Goal: Task Accomplishment & Management: Use online tool/utility

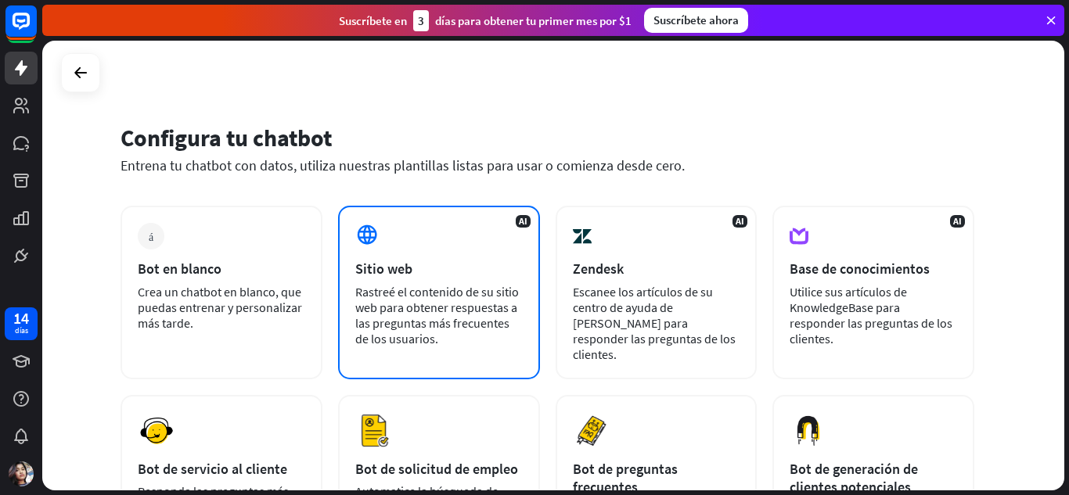
click at [366, 240] on icon at bounding box center [366, 234] width 23 height 23
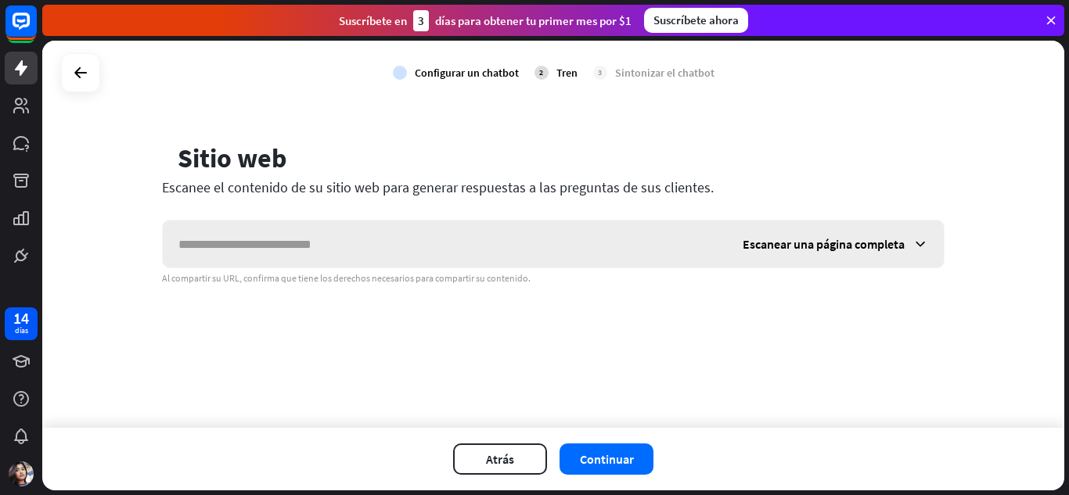
click at [921, 243] on icon at bounding box center [921, 244] width 16 height 16
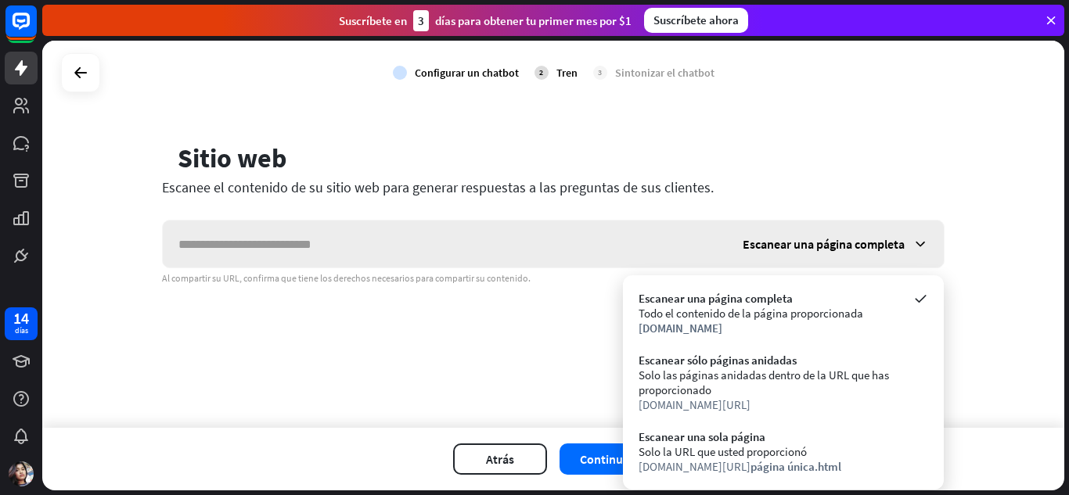
click at [917, 246] on icon at bounding box center [921, 244] width 16 height 16
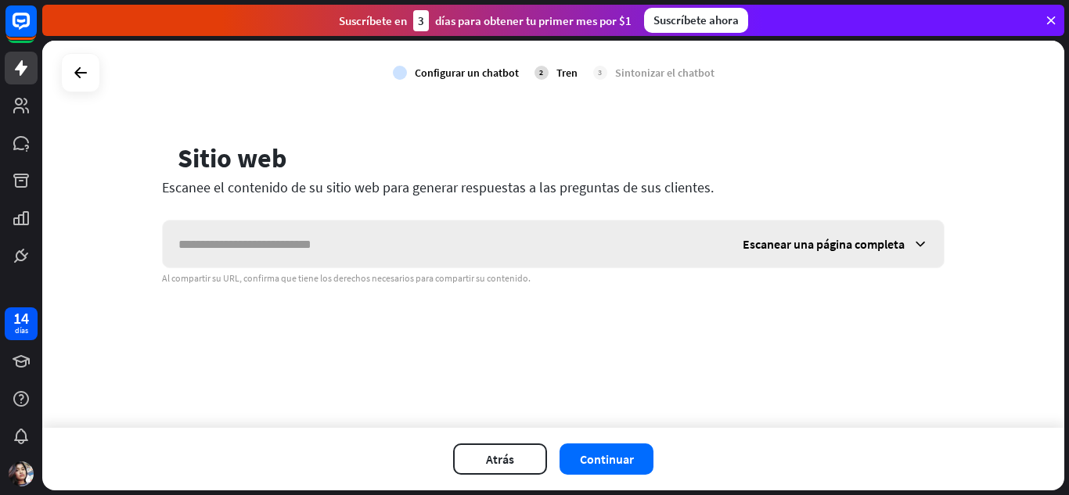
click at [923, 242] on icon at bounding box center [921, 244] width 16 height 16
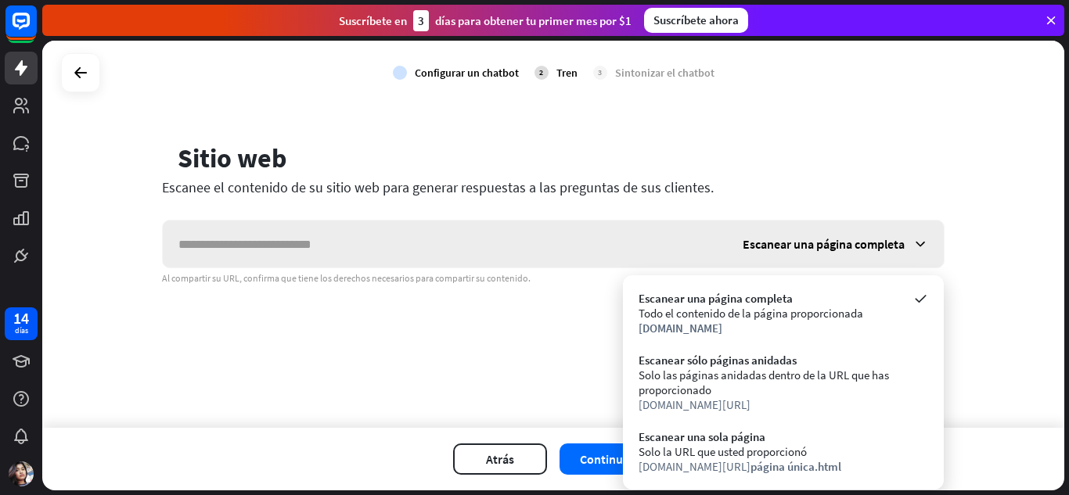
click at [923, 242] on icon at bounding box center [921, 244] width 16 height 16
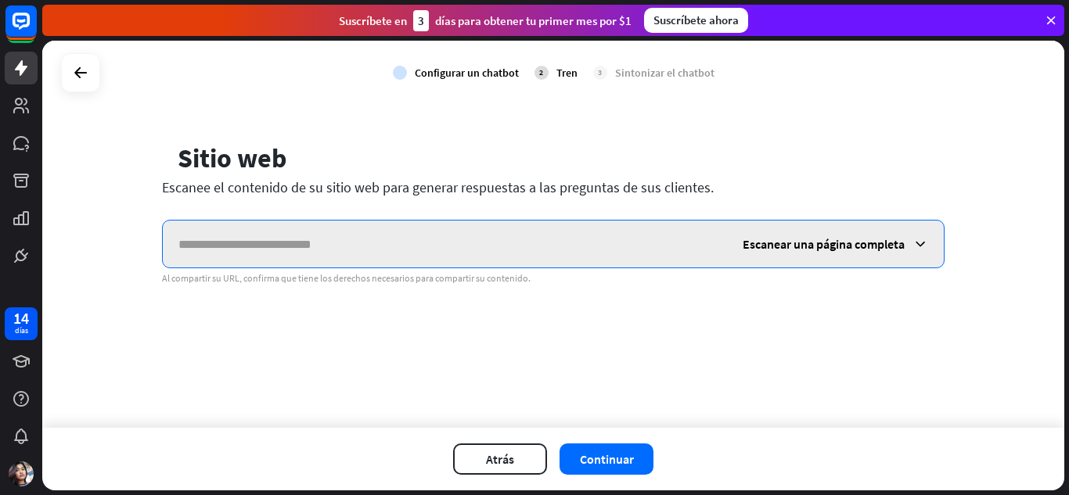
click at [338, 251] on input "text" at bounding box center [445, 244] width 564 height 47
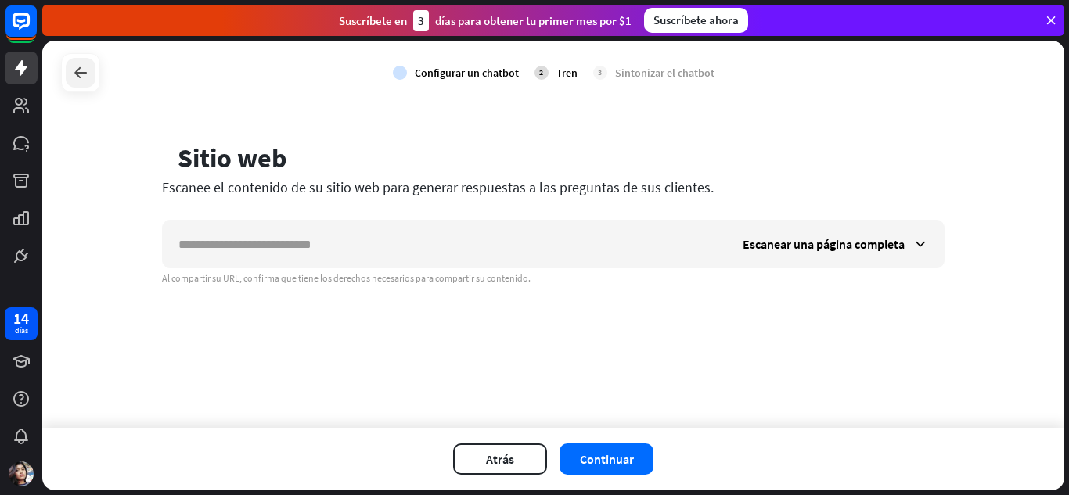
click at [84, 75] on icon at bounding box center [80, 72] width 19 height 19
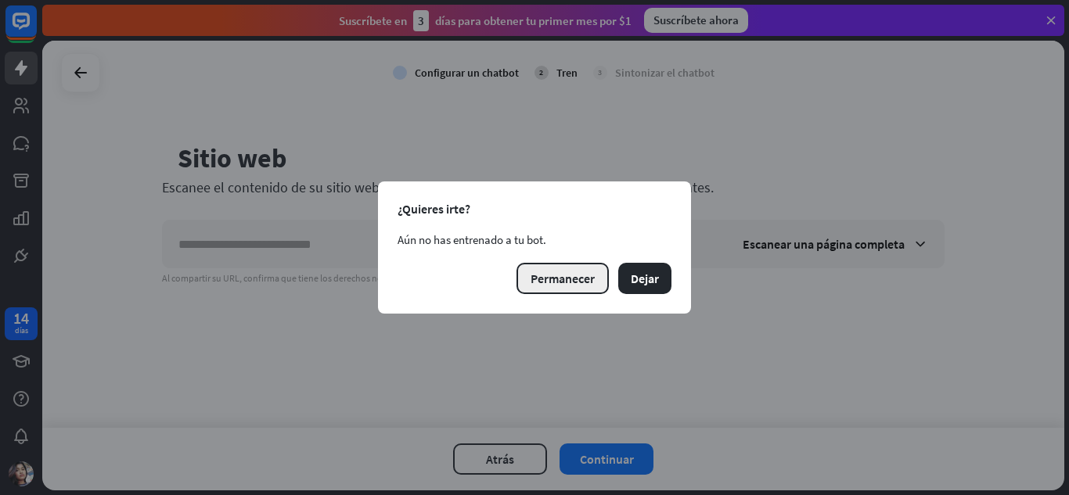
click at [583, 273] on font "Permanecer" at bounding box center [563, 279] width 64 height 16
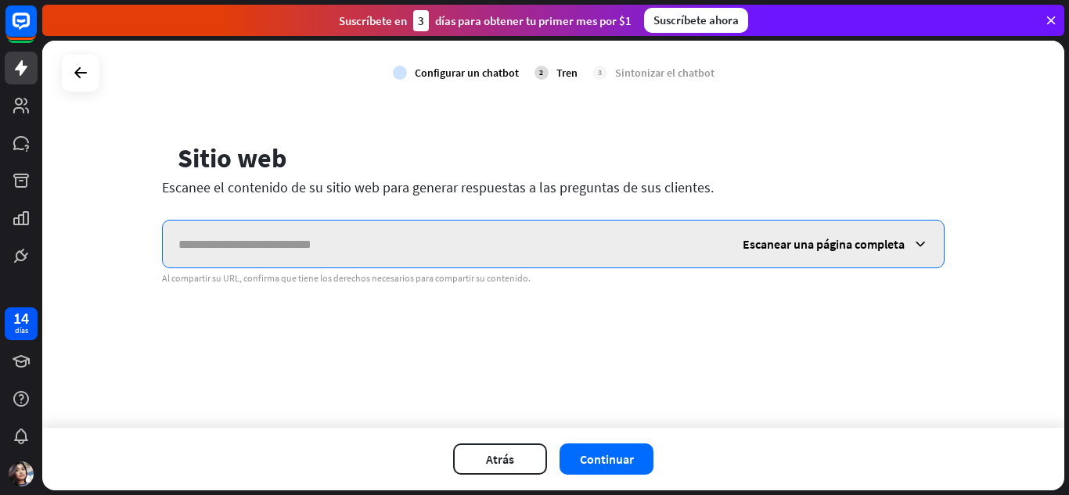
click at [368, 240] on input "text" at bounding box center [445, 244] width 564 height 47
paste input "**********"
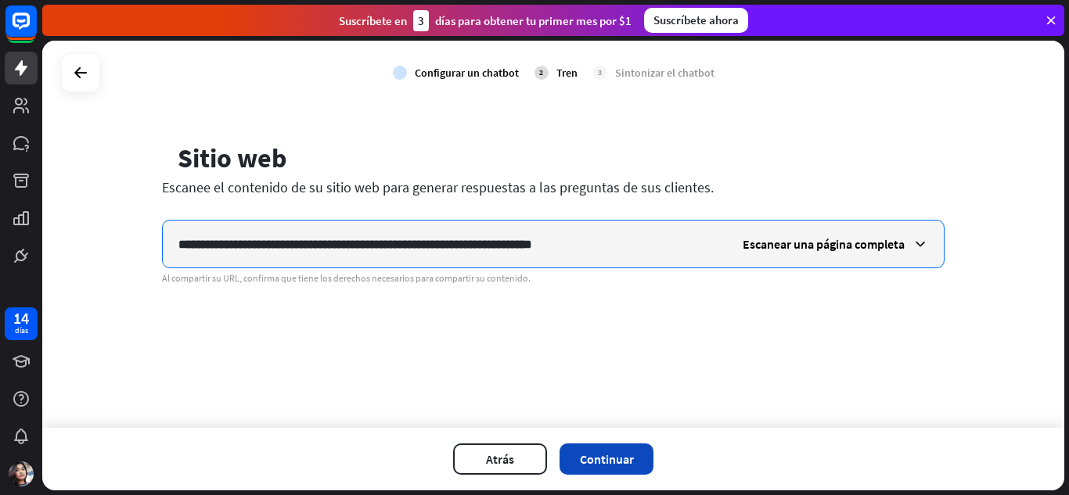
type input "**********"
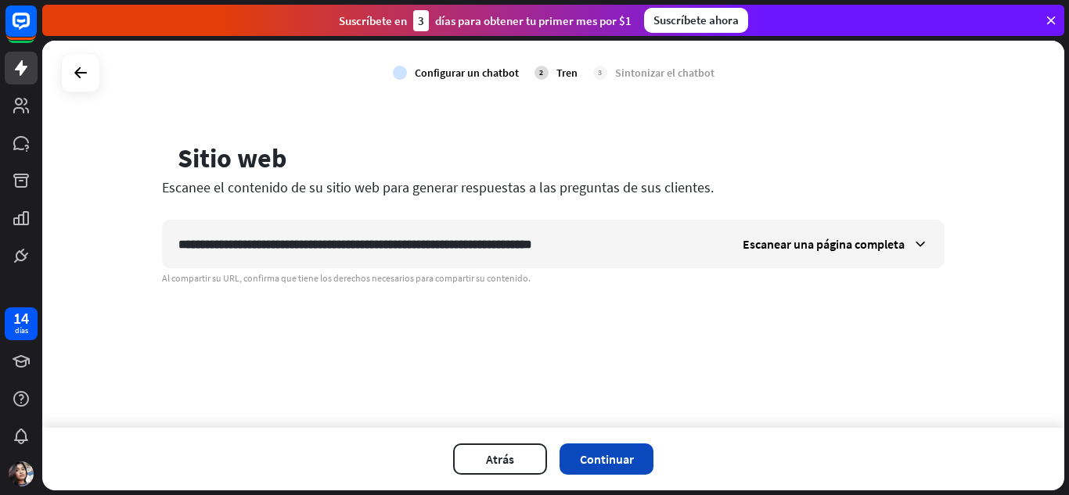
click at [612, 456] on font "Continuar" at bounding box center [607, 460] width 54 height 16
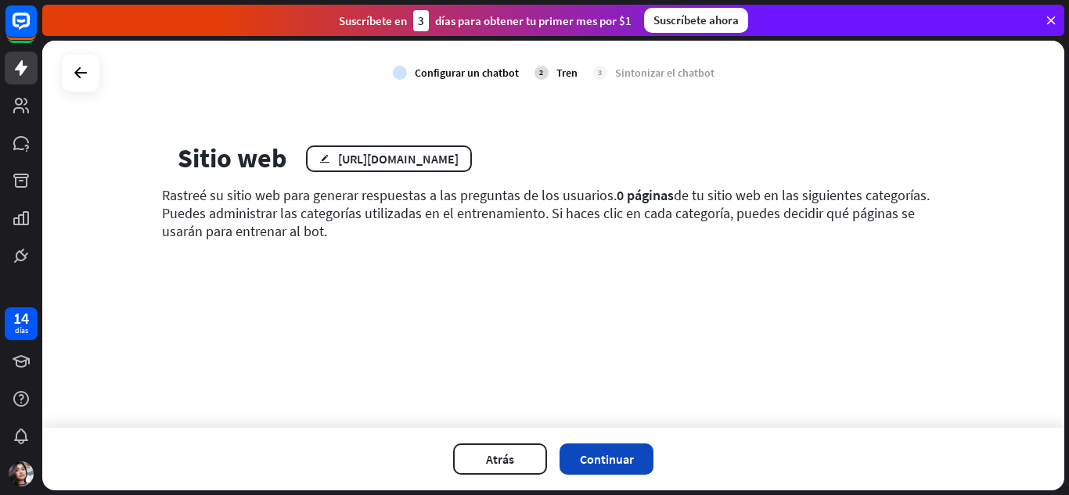
click at [629, 455] on font "Continuar" at bounding box center [607, 460] width 54 height 16
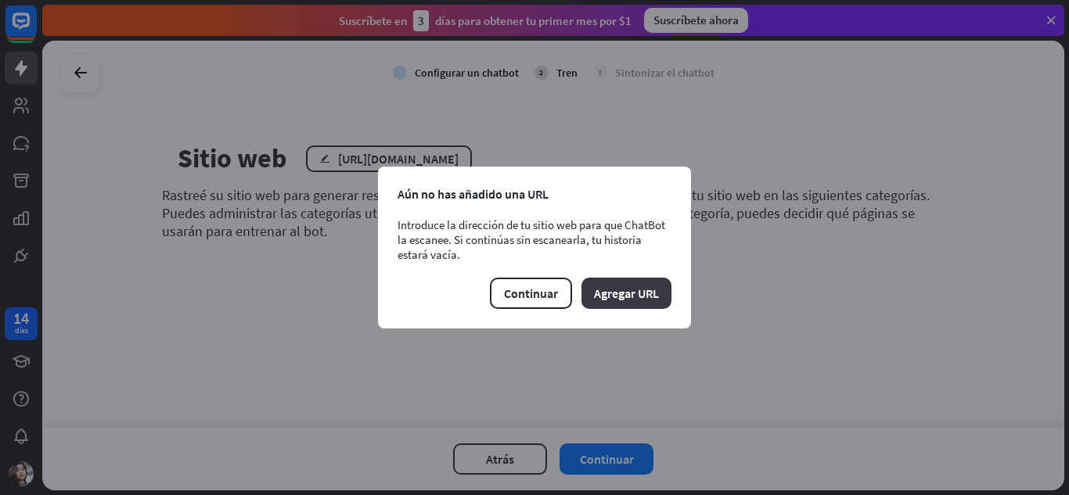
click at [623, 286] on font "Agregar URL" at bounding box center [626, 294] width 65 height 16
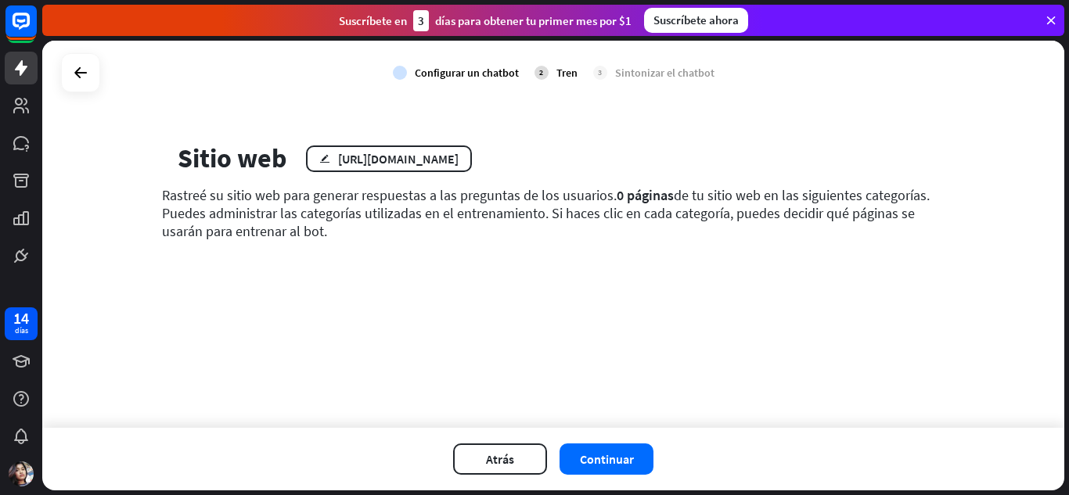
click at [545, 183] on div "globo Sitio web editar [URL][DOMAIN_NAME] Rastreé su sitio web para generar res…" at bounding box center [553, 202] width 820 height 121
click at [598, 462] on font "Continuar" at bounding box center [607, 460] width 54 height 16
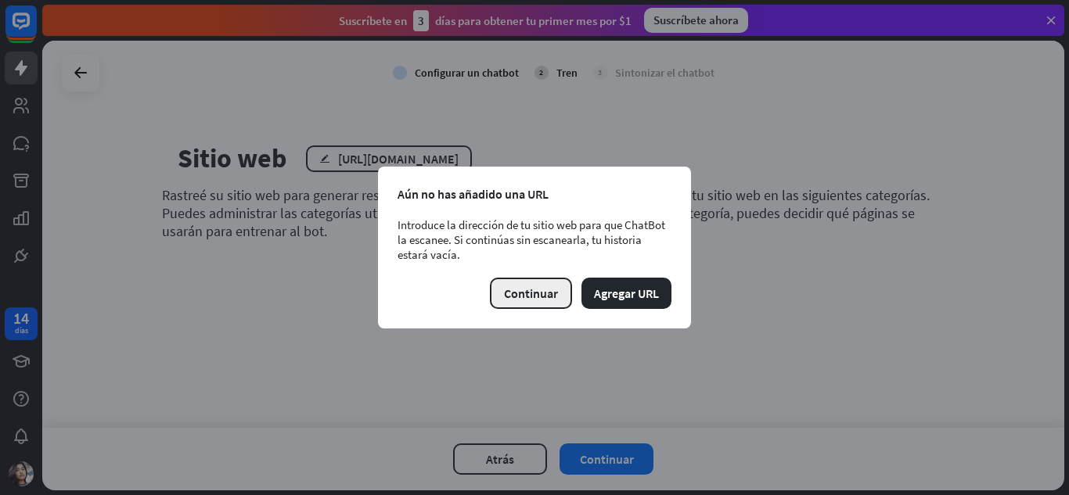
click at [559, 290] on button "Continuar" at bounding box center [531, 293] width 82 height 31
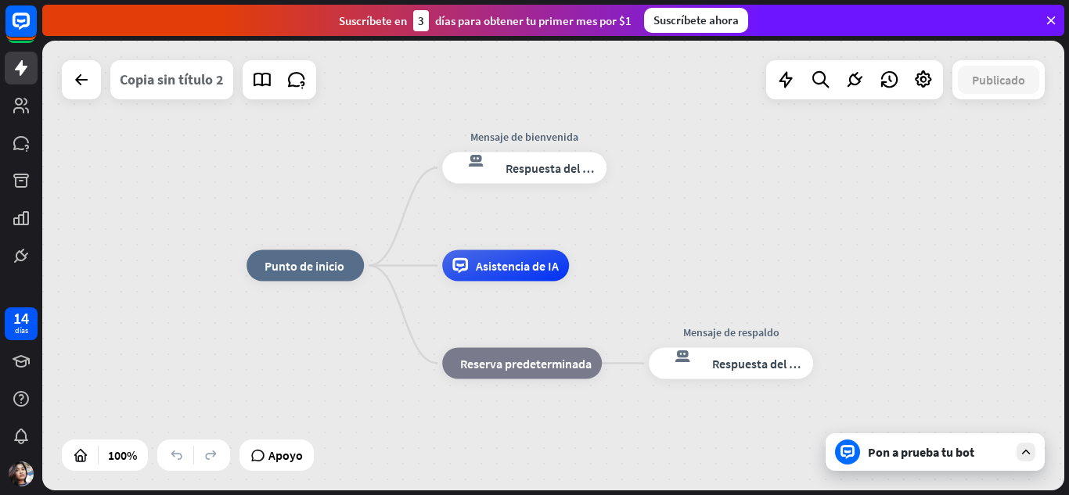
click at [202, 76] on font "Copia sin título 2" at bounding box center [172, 79] width 104 height 18
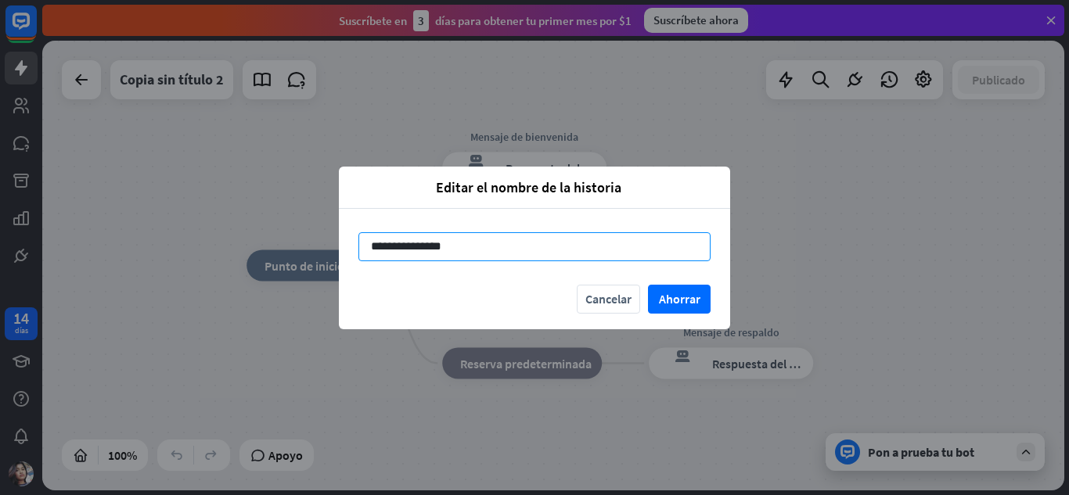
drag, startPoint x: 462, startPoint y: 242, endPoint x: 362, endPoint y: 243, distance: 99.4
click at [362, 243] on input "**********" at bounding box center [534, 246] width 352 height 29
type input "*"
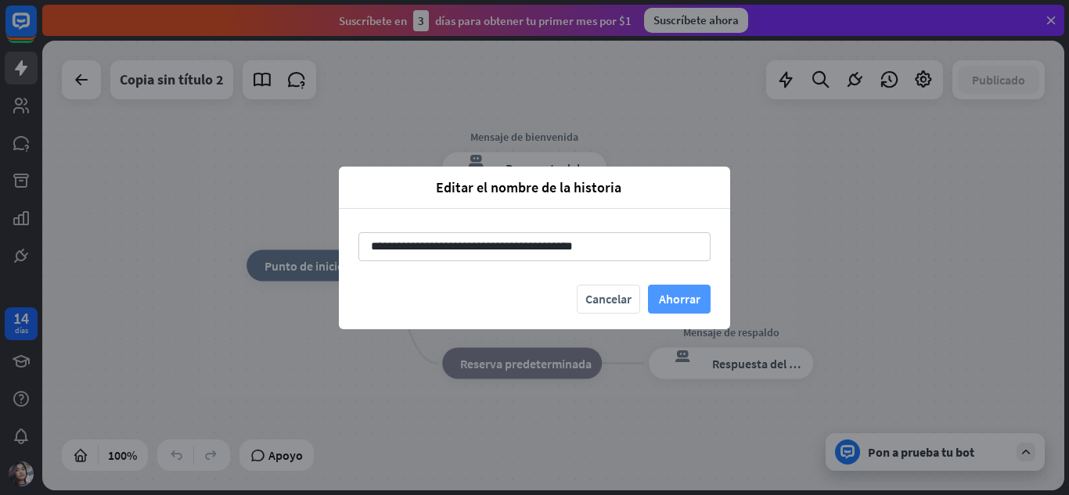
type input "**********"
click at [668, 297] on font "Ahorrar" at bounding box center [679, 299] width 41 height 16
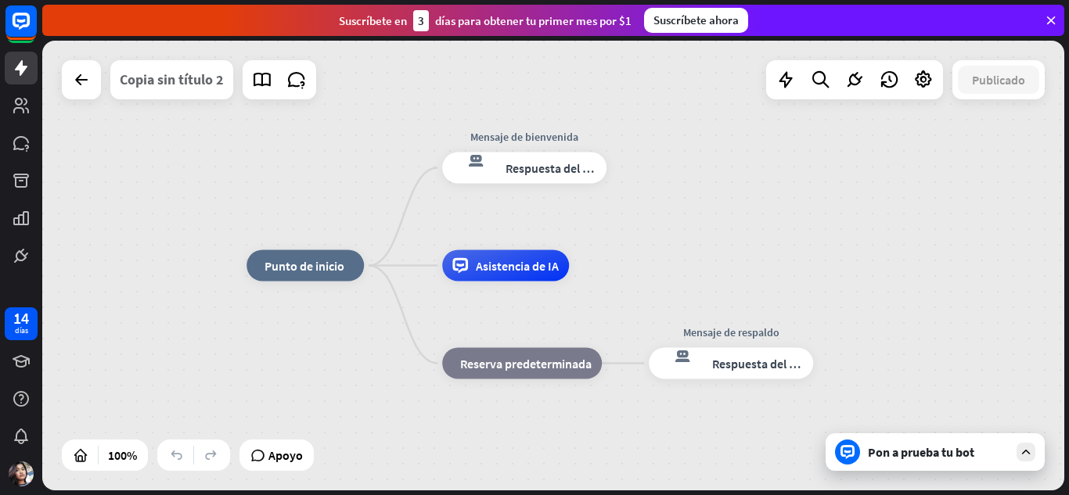
click at [168, 78] on font "Copia sin título 2" at bounding box center [172, 79] width 104 height 18
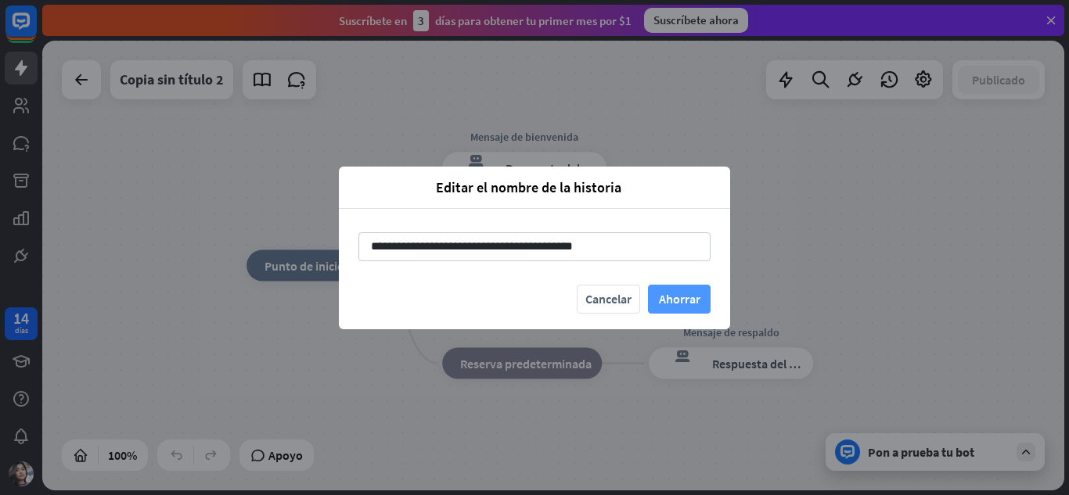
click at [687, 289] on font "Ahorrar" at bounding box center [679, 299] width 41 height 27
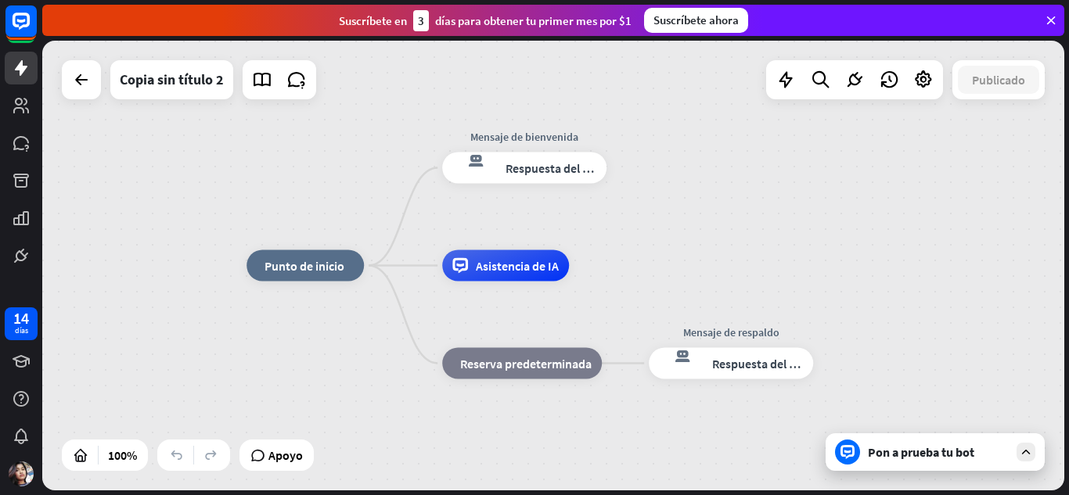
click at [1026, 452] on icon at bounding box center [1026, 452] width 14 height 14
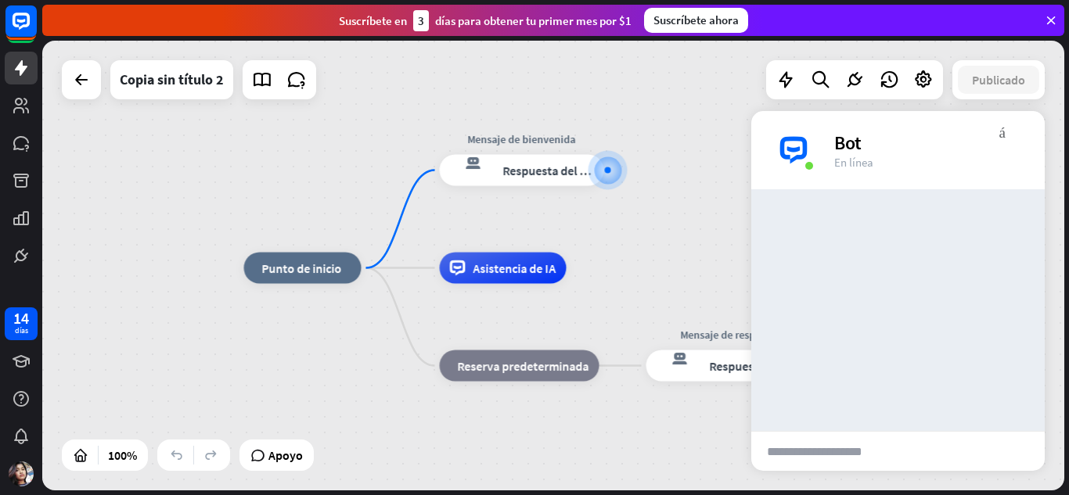
click at [693, 240] on div "inicio_2 Punto de inicio Mensaje de bienvenida respuesta del bot de bloqueo Res…" at bounding box center [553, 266] width 1022 height 450
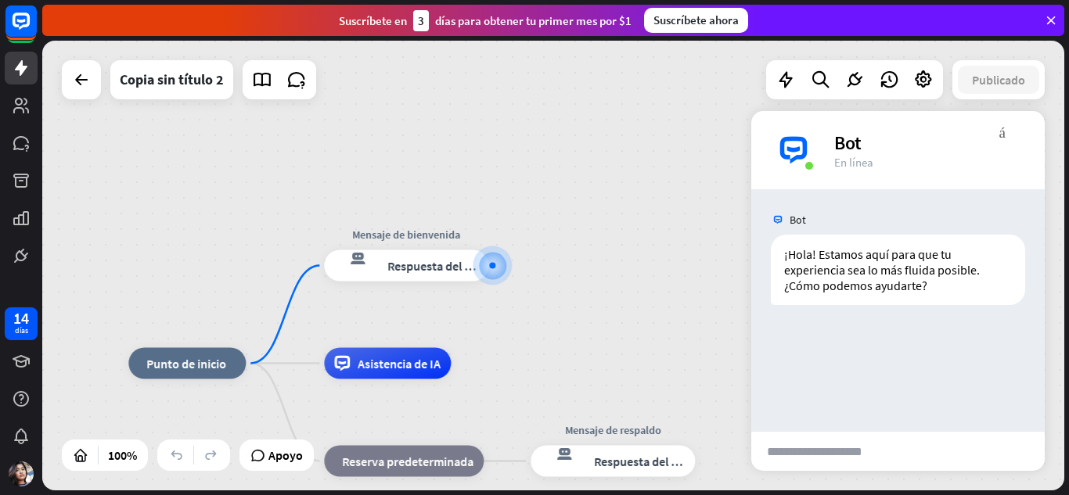
click at [860, 325] on div "Bot ¡Hola! Estamos aquí para que tu experiencia sea lo más fluida posible. ¿Cóm…" at bounding box center [898, 310] width 294 height 242
click at [849, 136] on font "Bot" at bounding box center [847, 143] width 27 height 24
click at [744, 132] on div "inicio_2 Punto de inicio Mensaje de bienvenida respuesta del bot de bloqueo Res…" at bounding box center [553, 266] width 1022 height 450
click at [587, 250] on div "inicio_2 Punto de inicio Mensaje de bienvenida respuesta del bot de bloqueo Res…" at bounding box center [553, 266] width 1022 height 450
click at [1056, 139] on div "inicio_2 Punto de inicio Mensaje de bienvenida respuesta del bot de bloqueo Res…" at bounding box center [553, 266] width 1022 height 450
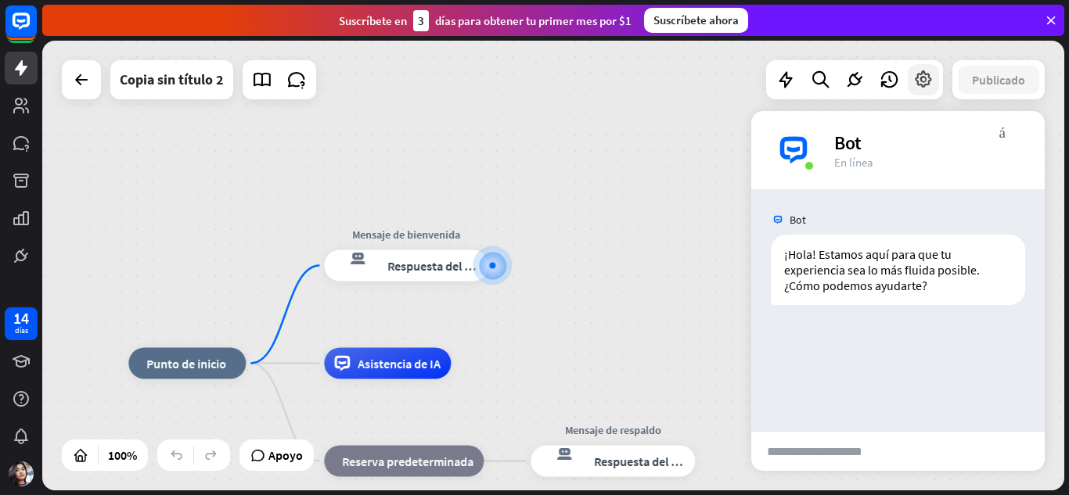
click at [919, 73] on icon at bounding box center [923, 80] width 20 height 20
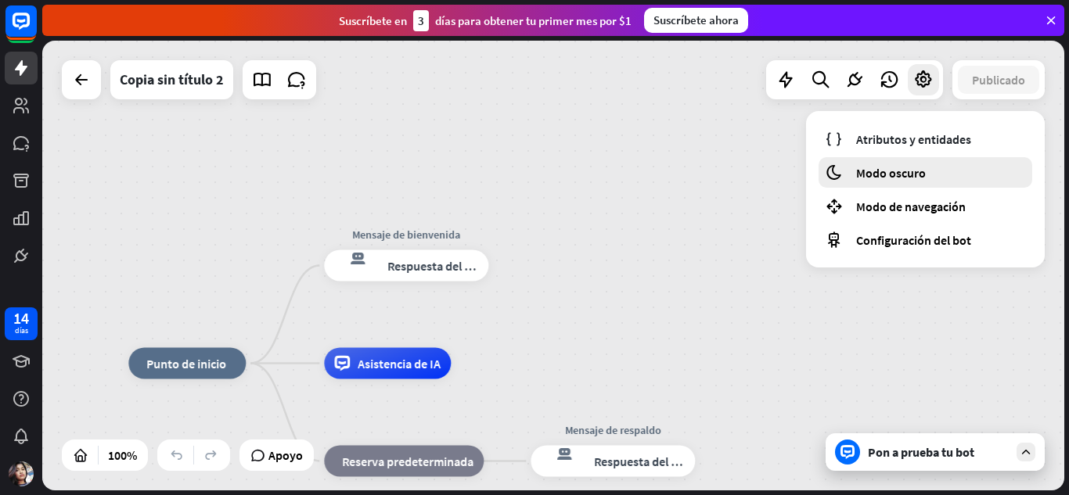
click at [884, 164] on div "luna Modo oscuro" at bounding box center [926, 172] width 214 height 31
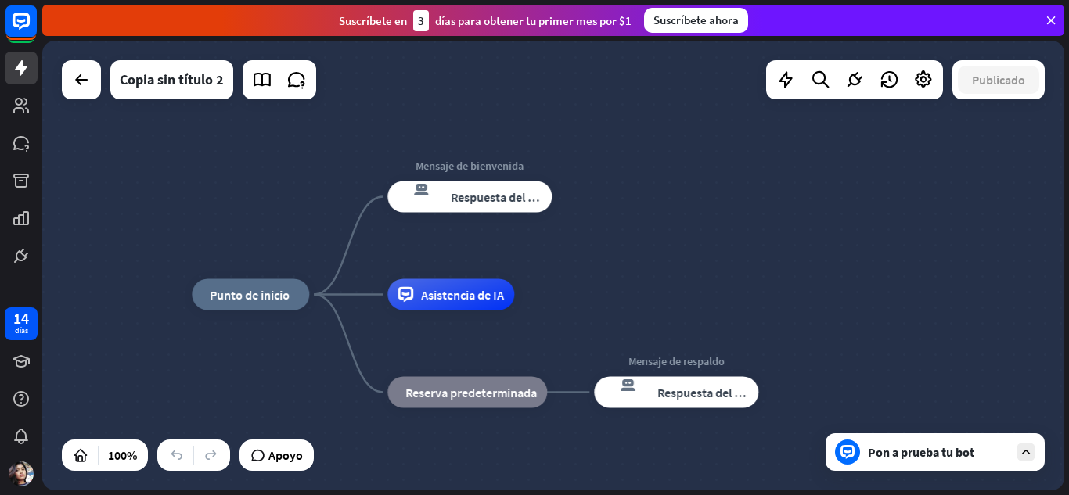
drag, startPoint x: 754, startPoint y: 348, endPoint x: 818, endPoint y: 279, distance: 94.1
click at [818, 279] on div "inicio_2 Punto de inicio Mensaje de bienvenida respuesta del bot de bloqueo Res…" at bounding box center [553, 266] width 1022 height 450
click at [267, 92] on link at bounding box center [262, 79] width 31 height 31
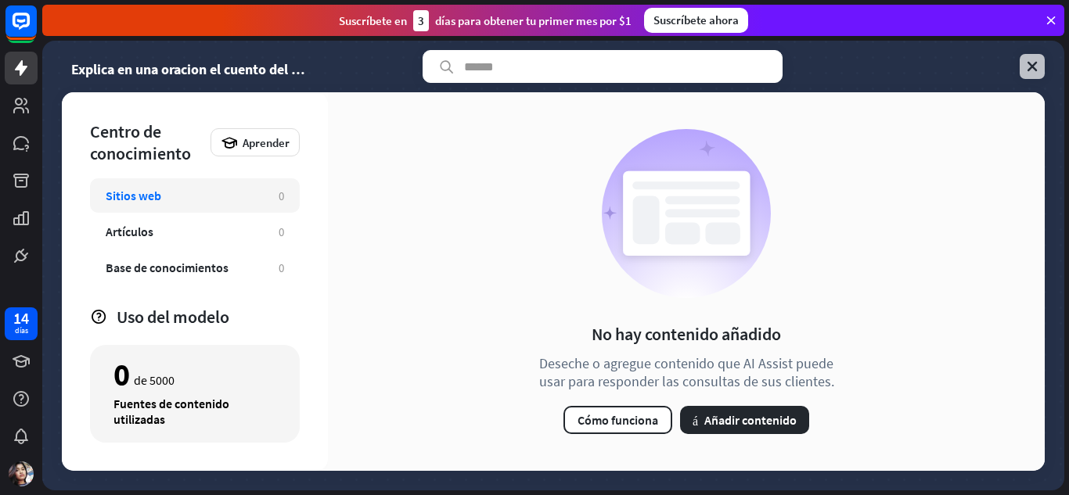
click at [1037, 61] on icon at bounding box center [1033, 67] width 16 height 16
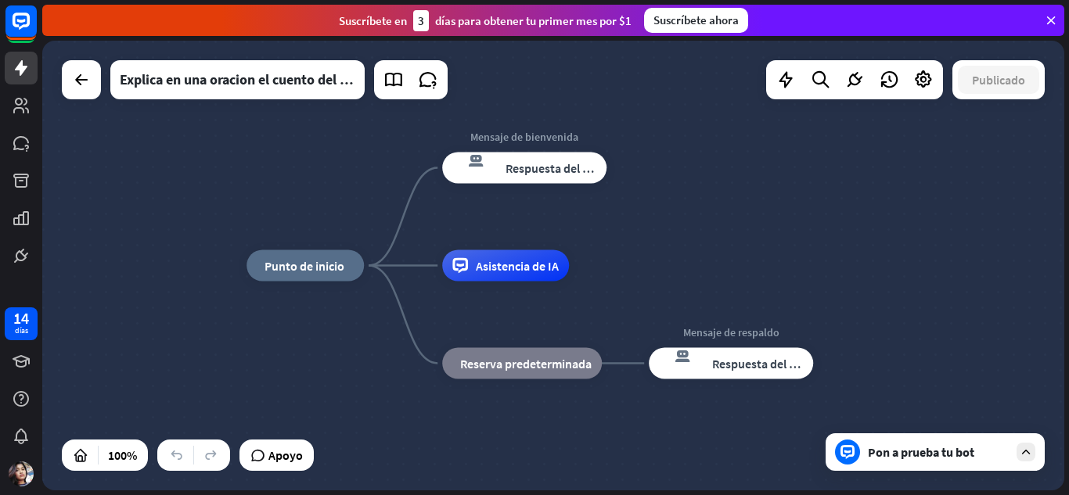
click at [967, 299] on div "inicio_2 Punto de inicio Mensaje de bienvenida respuesta del bot de bloqueo Res…" at bounding box center [758, 491] width 1022 height 450
click at [74, 74] on icon at bounding box center [81, 79] width 19 height 19
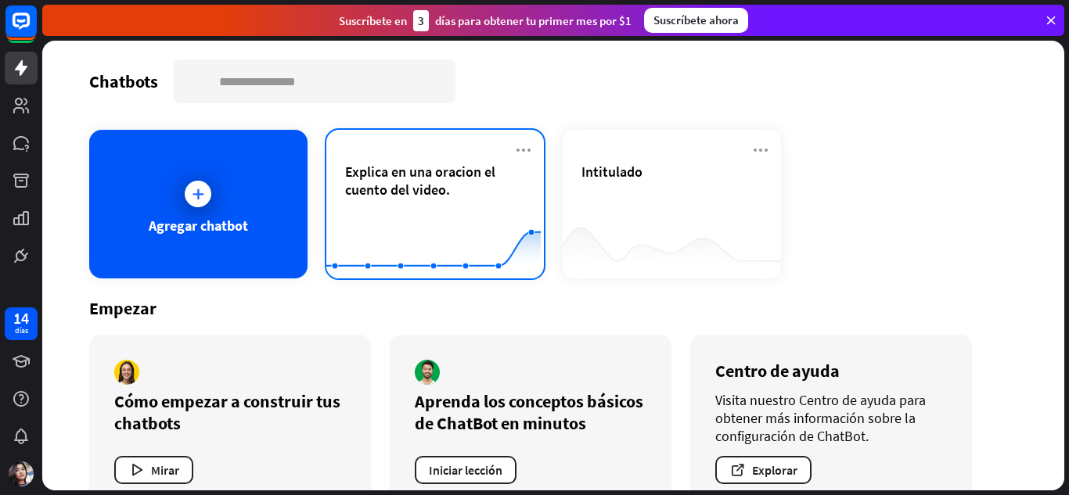
click at [388, 173] on span "Explica en una oracion el cuento del video." at bounding box center [435, 181] width 181 height 36
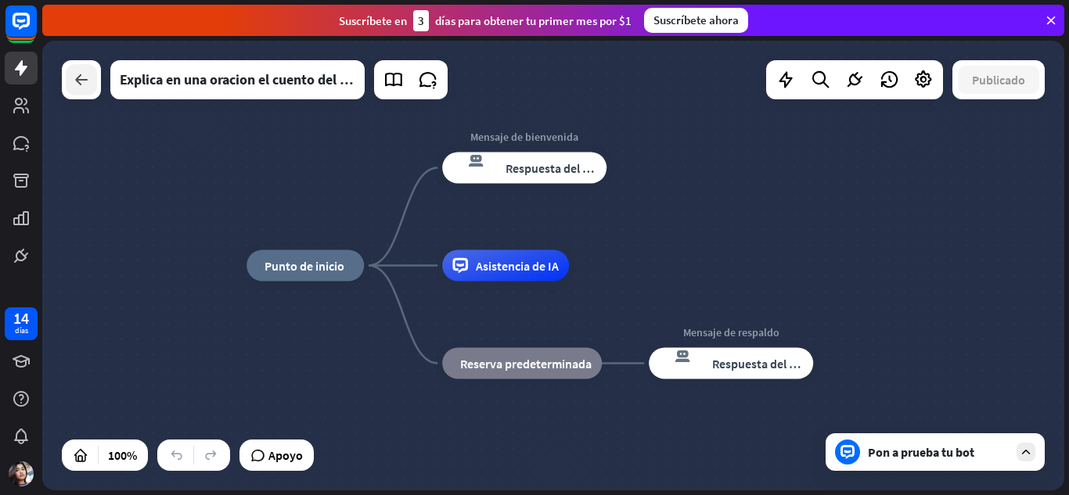
click at [88, 85] on icon at bounding box center [81, 79] width 19 height 19
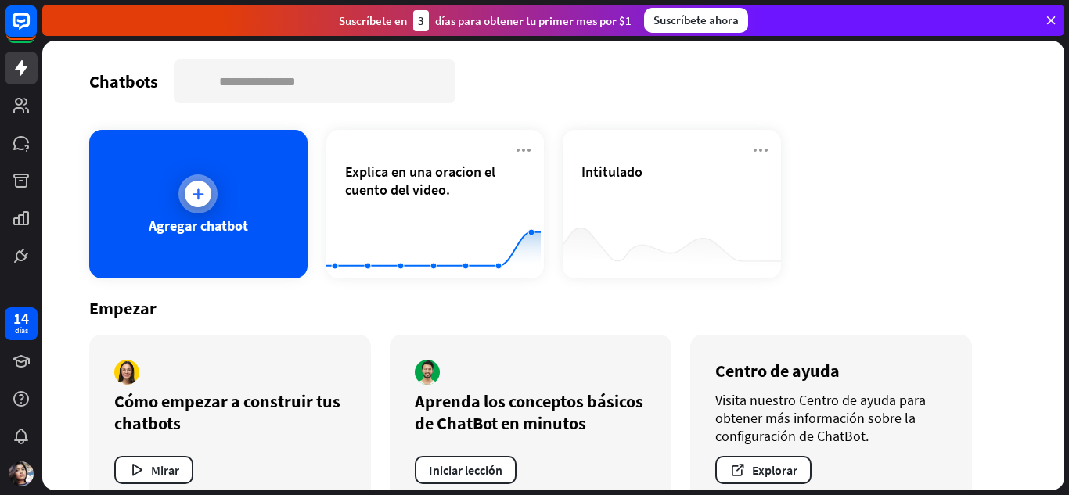
click at [186, 206] on div at bounding box center [197, 194] width 39 height 39
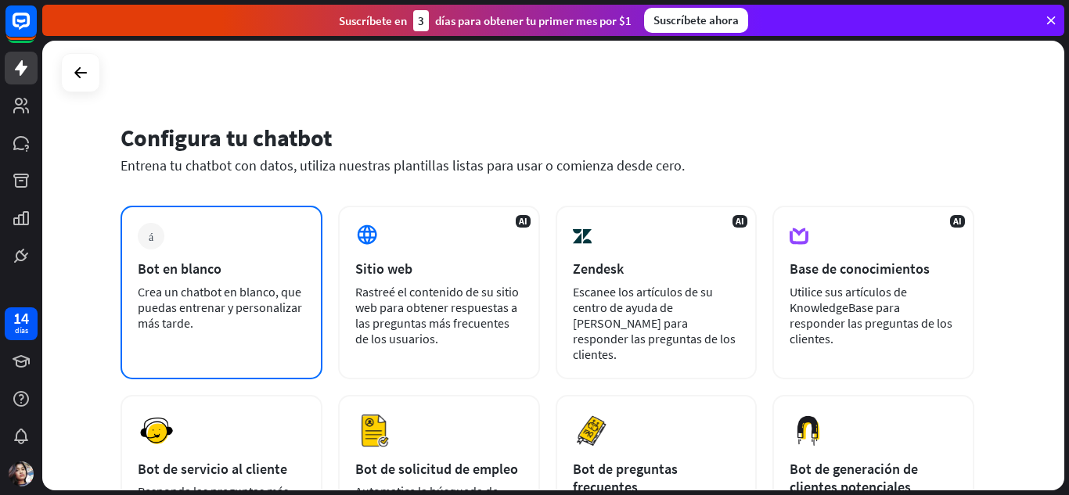
click at [204, 279] on div "más Bot en blanco Crea un chatbot en blanco, que puedas entrenar y personalizar…" at bounding box center [222, 293] width 202 height 174
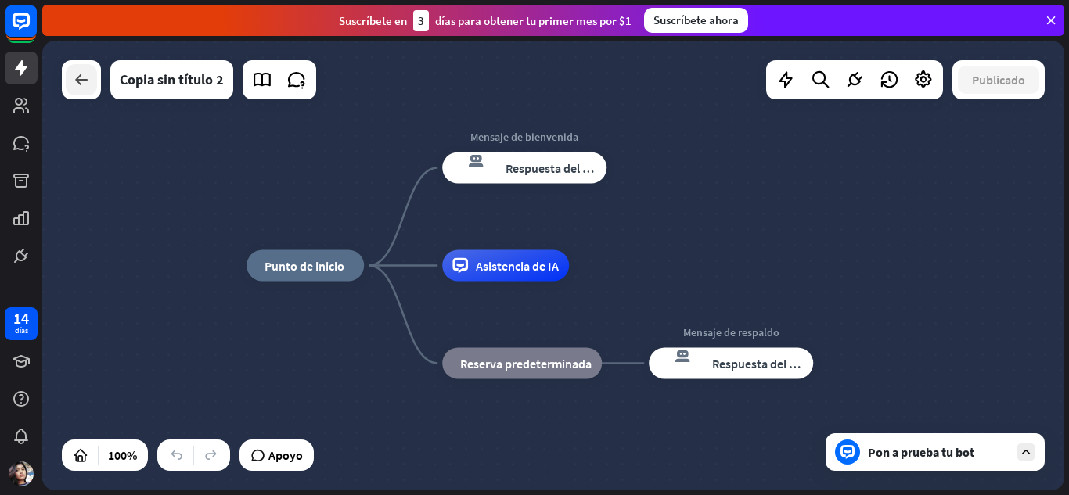
click at [69, 83] on div at bounding box center [81, 79] width 31 height 31
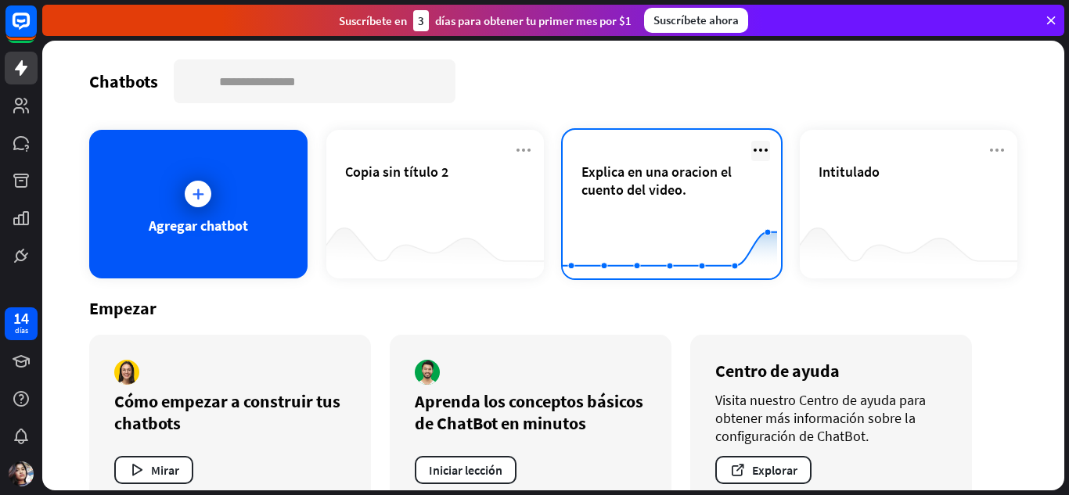
click at [751, 142] on icon at bounding box center [760, 150] width 19 height 19
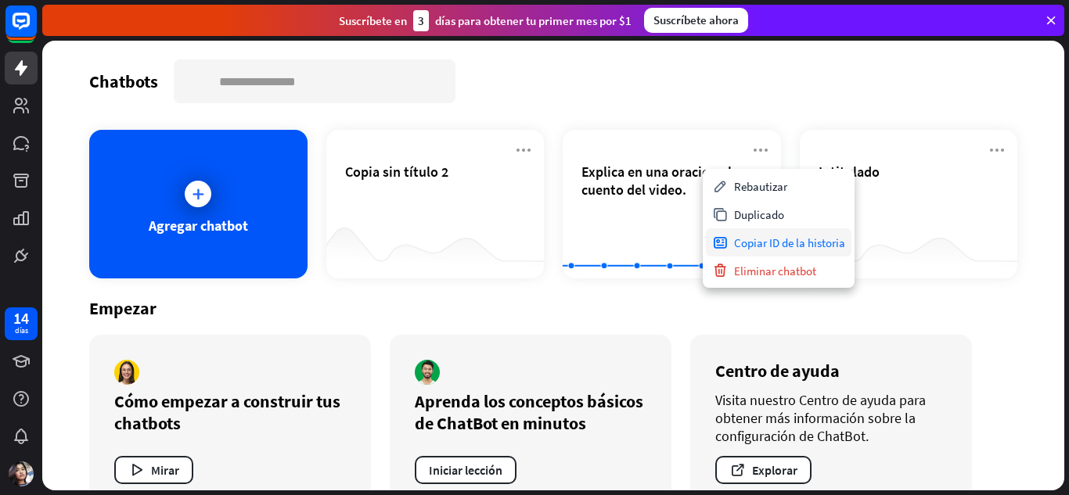
click at [780, 247] on font "Copiar ID de la historia" at bounding box center [789, 243] width 111 height 15
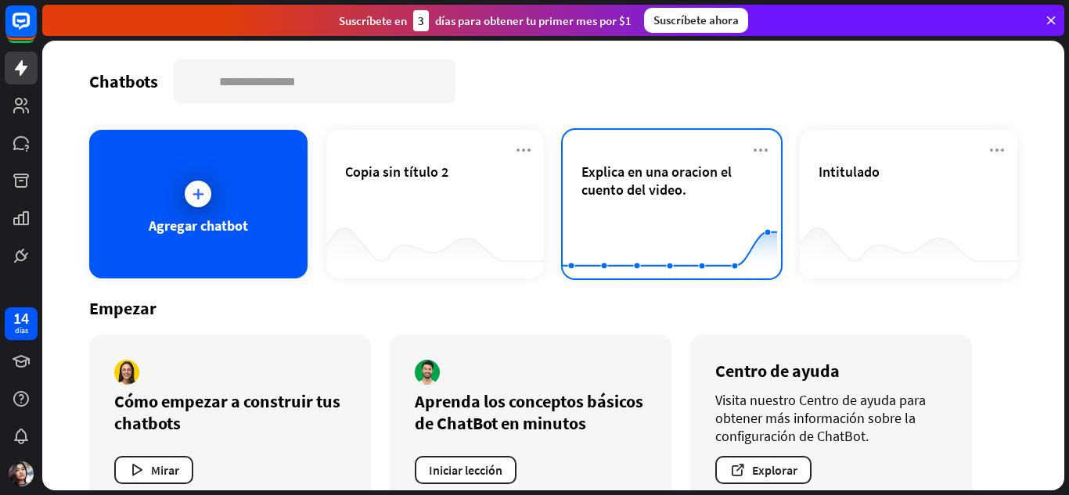
click at [609, 193] on font "Explica en una oracion el cuento del video." at bounding box center [657, 181] width 150 height 36
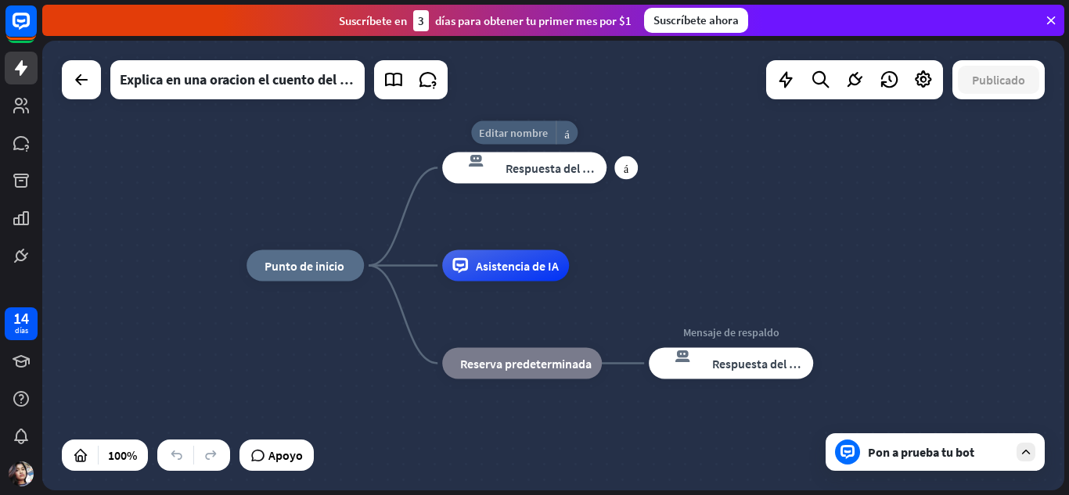
click at [501, 130] on font "Editar nombre" at bounding box center [513, 133] width 69 height 14
type input "*"
type input "****"
click at [731, 218] on div "inicio_2 Punto de inicio **** respuesta del bot de bloqueo Respuesta del bot As…" at bounding box center [553, 266] width 1022 height 450
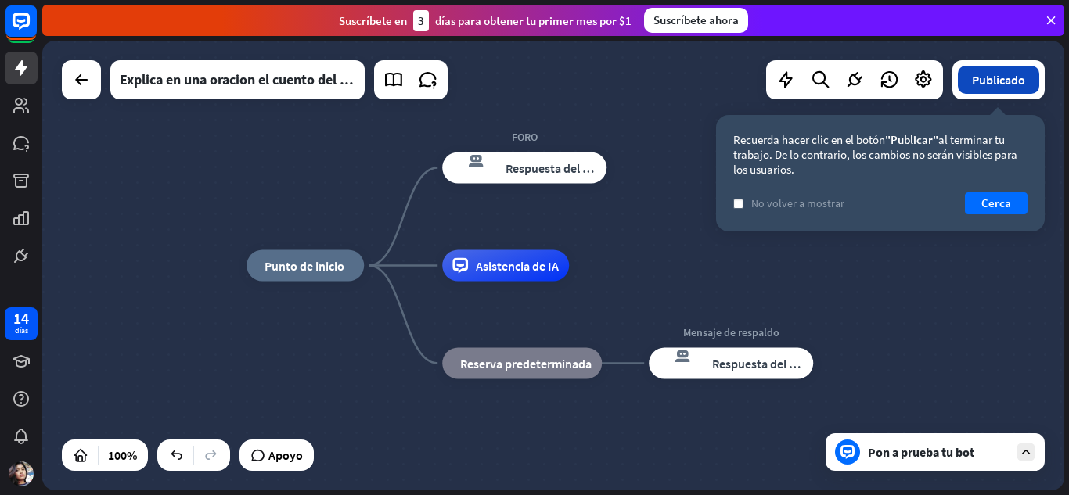
click at [1006, 82] on font "Publicado" at bounding box center [998, 80] width 53 height 16
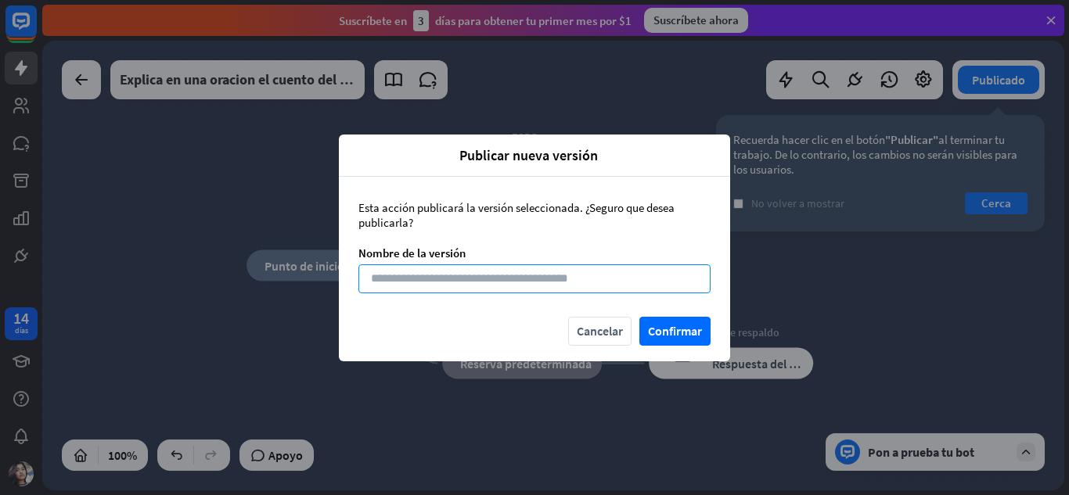
click at [510, 275] on input at bounding box center [534, 279] width 352 height 29
type input "**********"
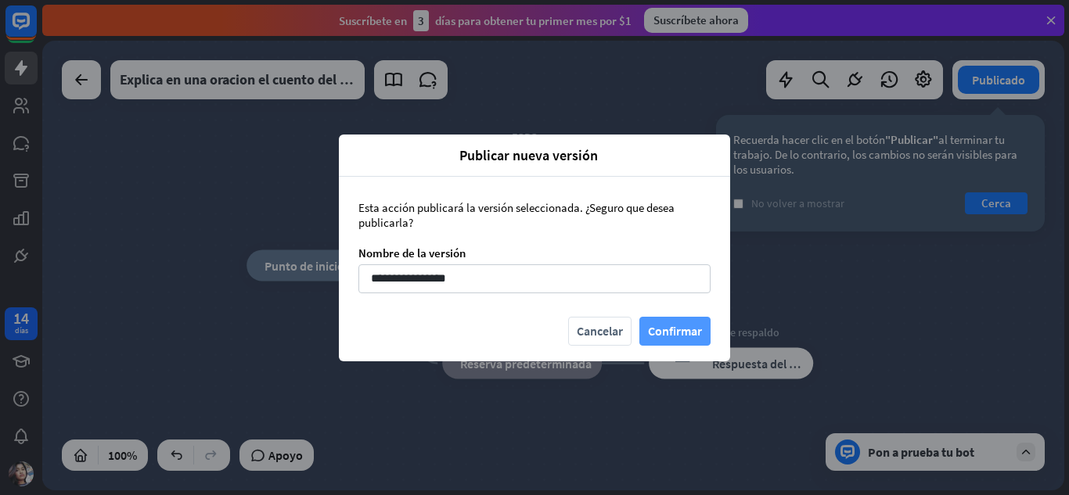
click at [657, 333] on font "Confirmar" at bounding box center [675, 331] width 54 height 16
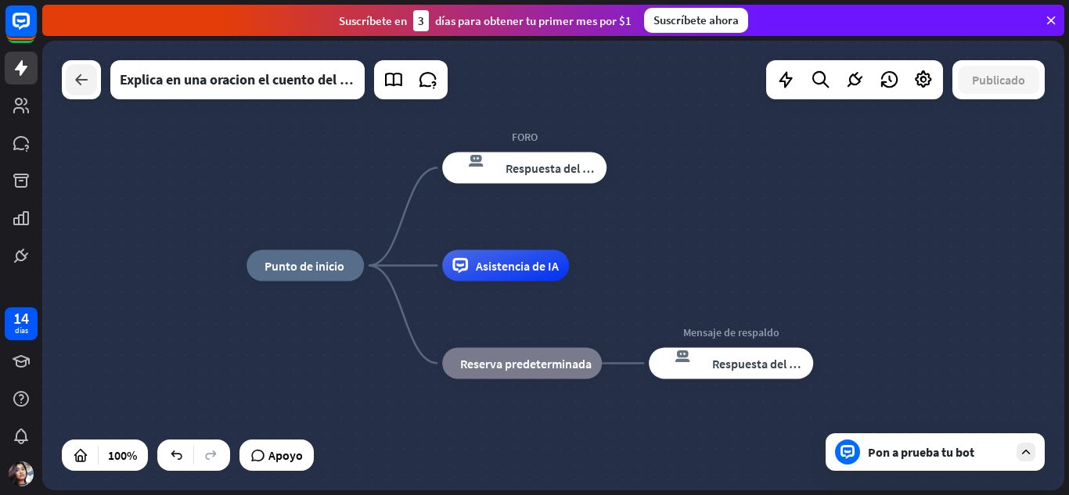
click at [92, 72] on div at bounding box center [81, 79] width 31 height 31
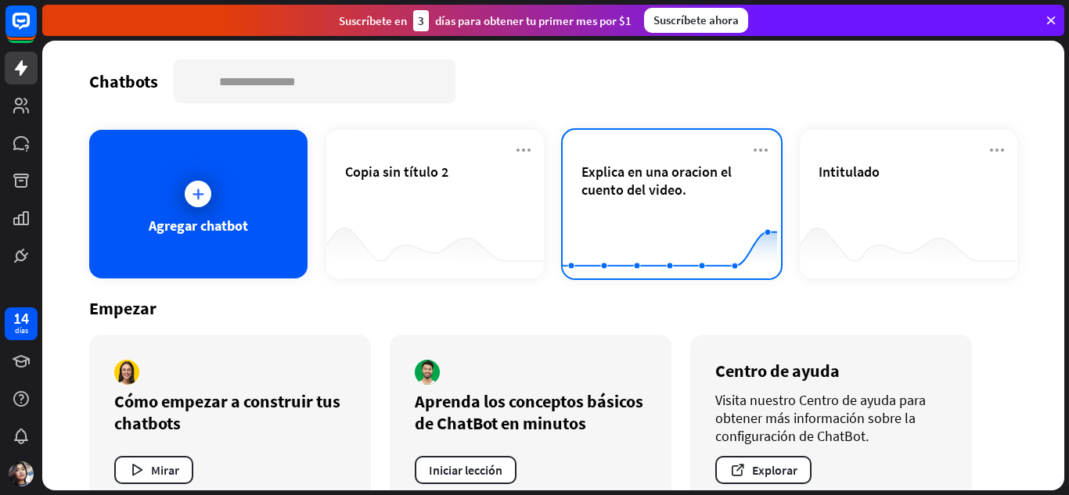
drag, startPoint x: 751, startPoint y: 146, endPoint x: 701, endPoint y: 188, distance: 64.4
click at [701, 188] on span "Explica en una oracion el cuento del video." at bounding box center [672, 181] width 181 height 36
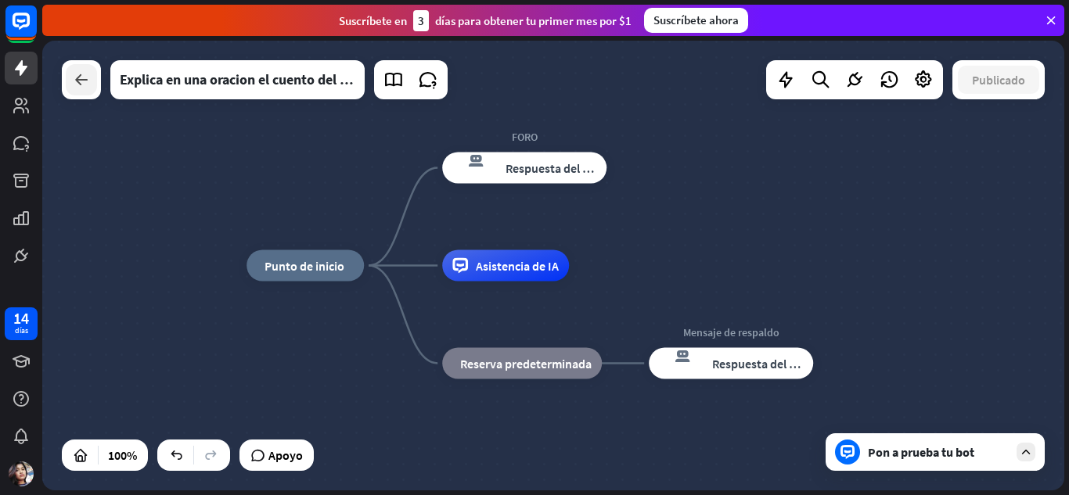
click at [79, 77] on icon at bounding box center [81, 79] width 19 height 19
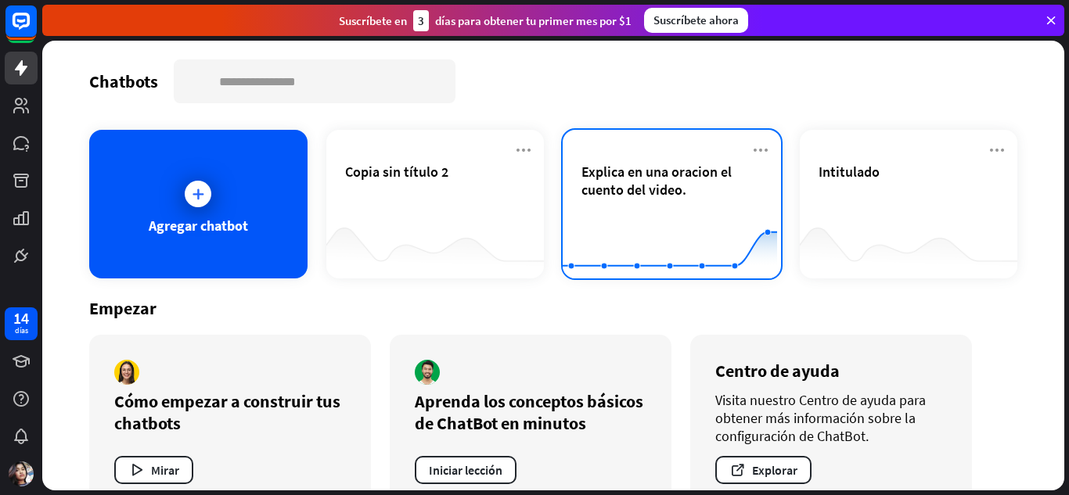
drag, startPoint x: 594, startPoint y: 196, endPoint x: 569, endPoint y: 184, distance: 27.7
click at [569, 184] on div "Explica en una oracion el cuento del video. Created with Highcharts 10.1.0 0 1 2" at bounding box center [672, 204] width 218 height 149
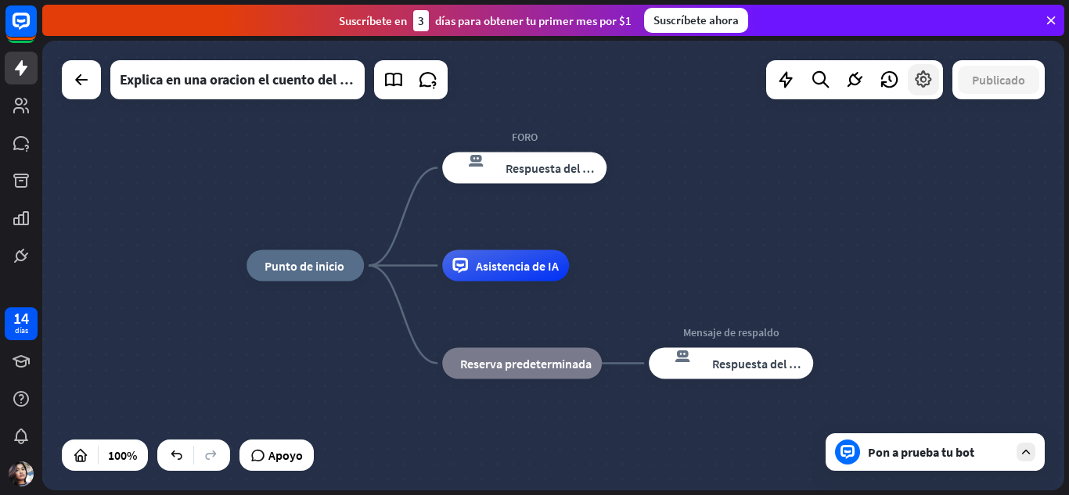
click at [924, 88] on icon at bounding box center [923, 80] width 20 height 20
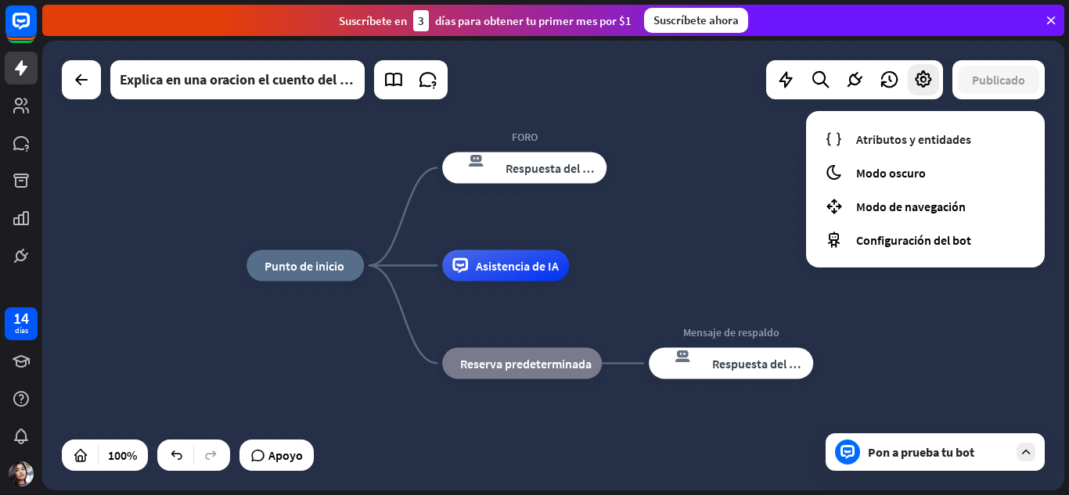
click at [719, 167] on div "inicio_2 Punto de inicio FORO respuesta del bot de bloqueo Respuesta del bot As…" at bounding box center [553, 266] width 1022 height 450
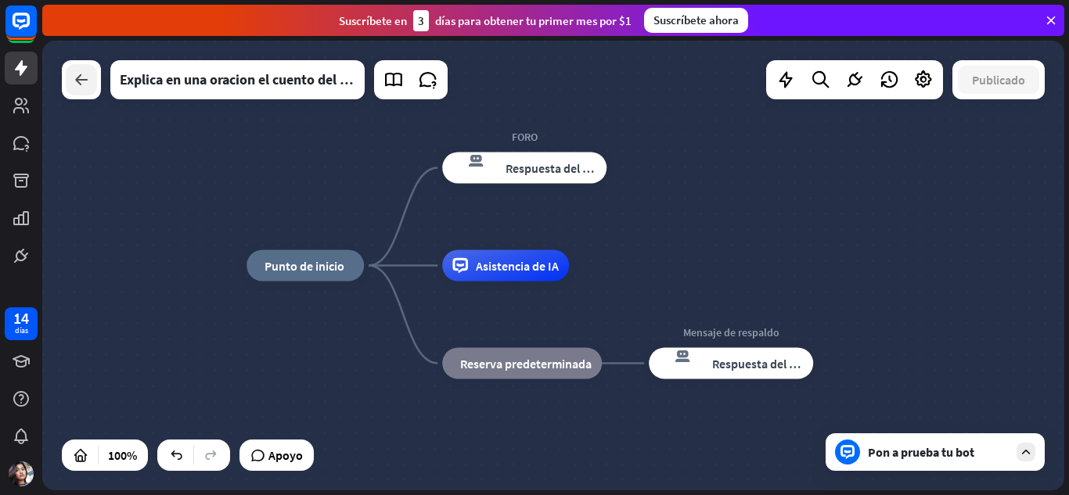
click at [88, 89] on div at bounding box center [81, 79] width 31 height 31
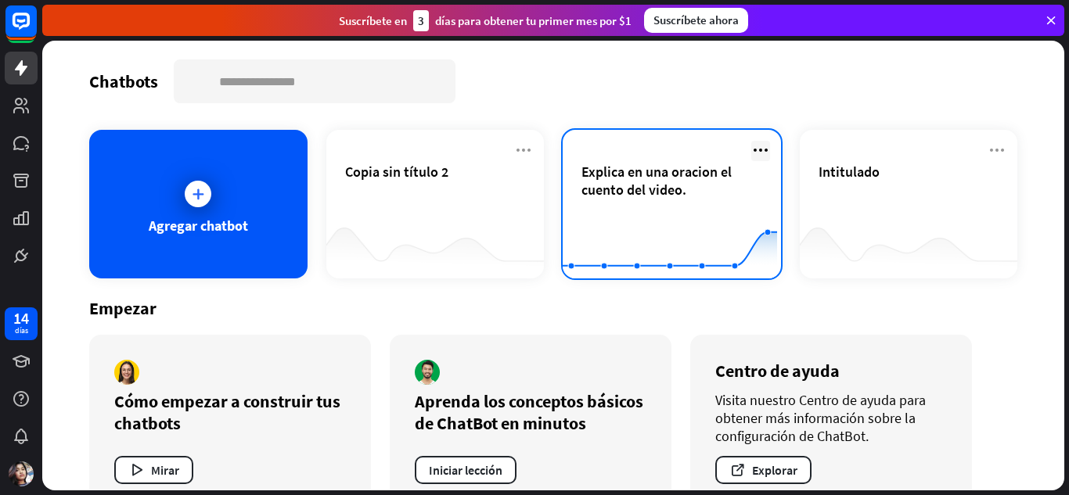
click at [752, 153] on icon at bounding box center [760, 150] width 19 height 19
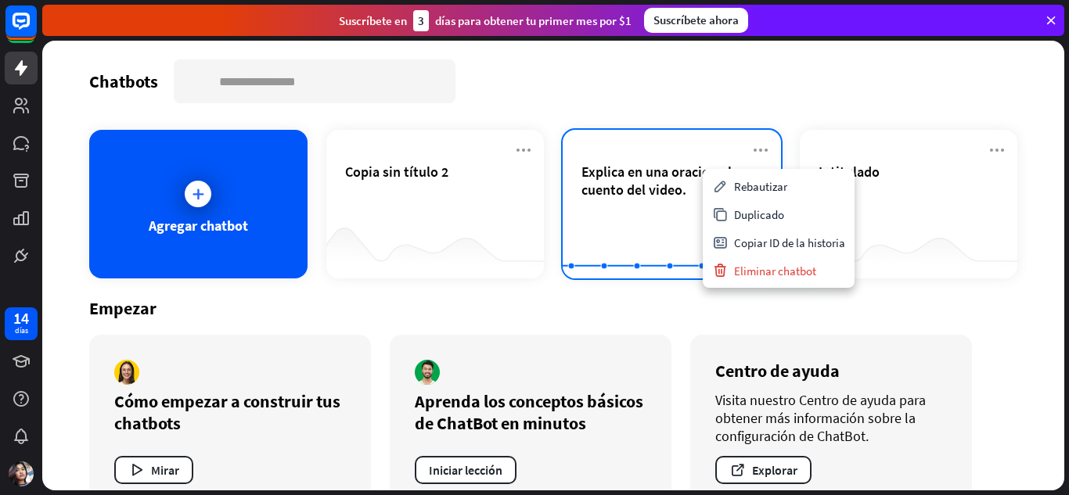
click at [691, 131] on div "Explica en una oracion el cuento del video. Created with Highcharts 10.1.0 0 1 2" at bounding box center [672, 204] width 218 height 149
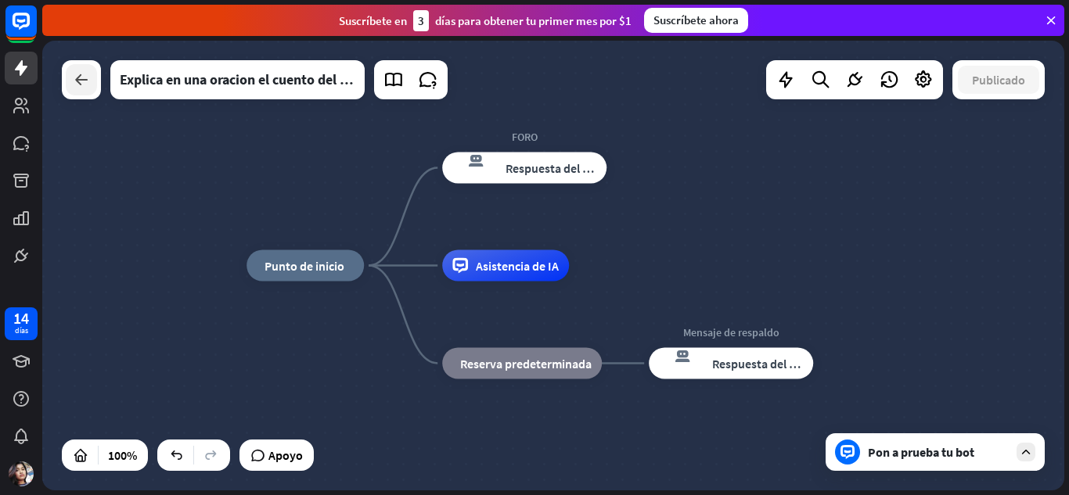
click at [82, 82] on icon at bounding box center [81, 79] width 19 height 19
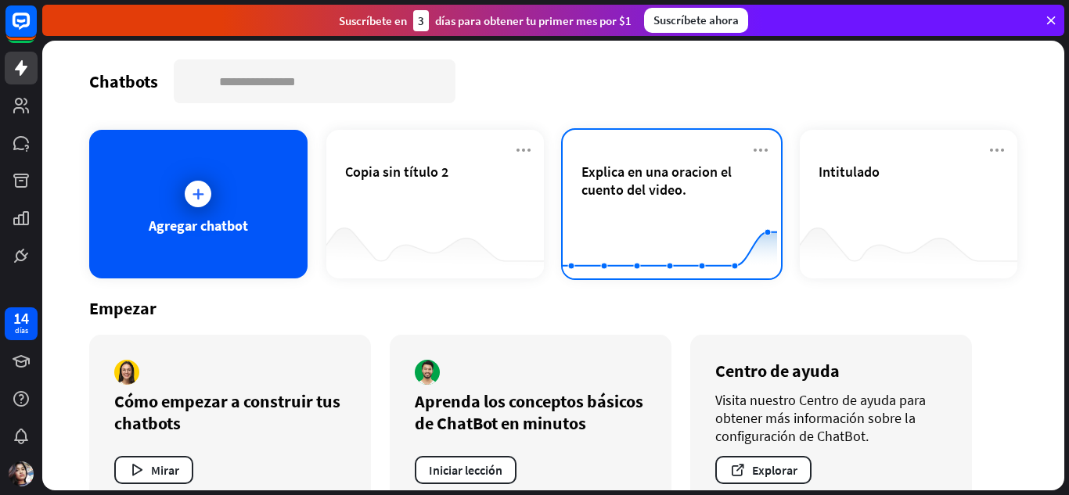
click at [659, 194] on font "Explica en una oracion el cuento del video." at bounding box center [657, 181] width 150 height 36
